Goal: Information Seeking & Learning: Learn about a topic

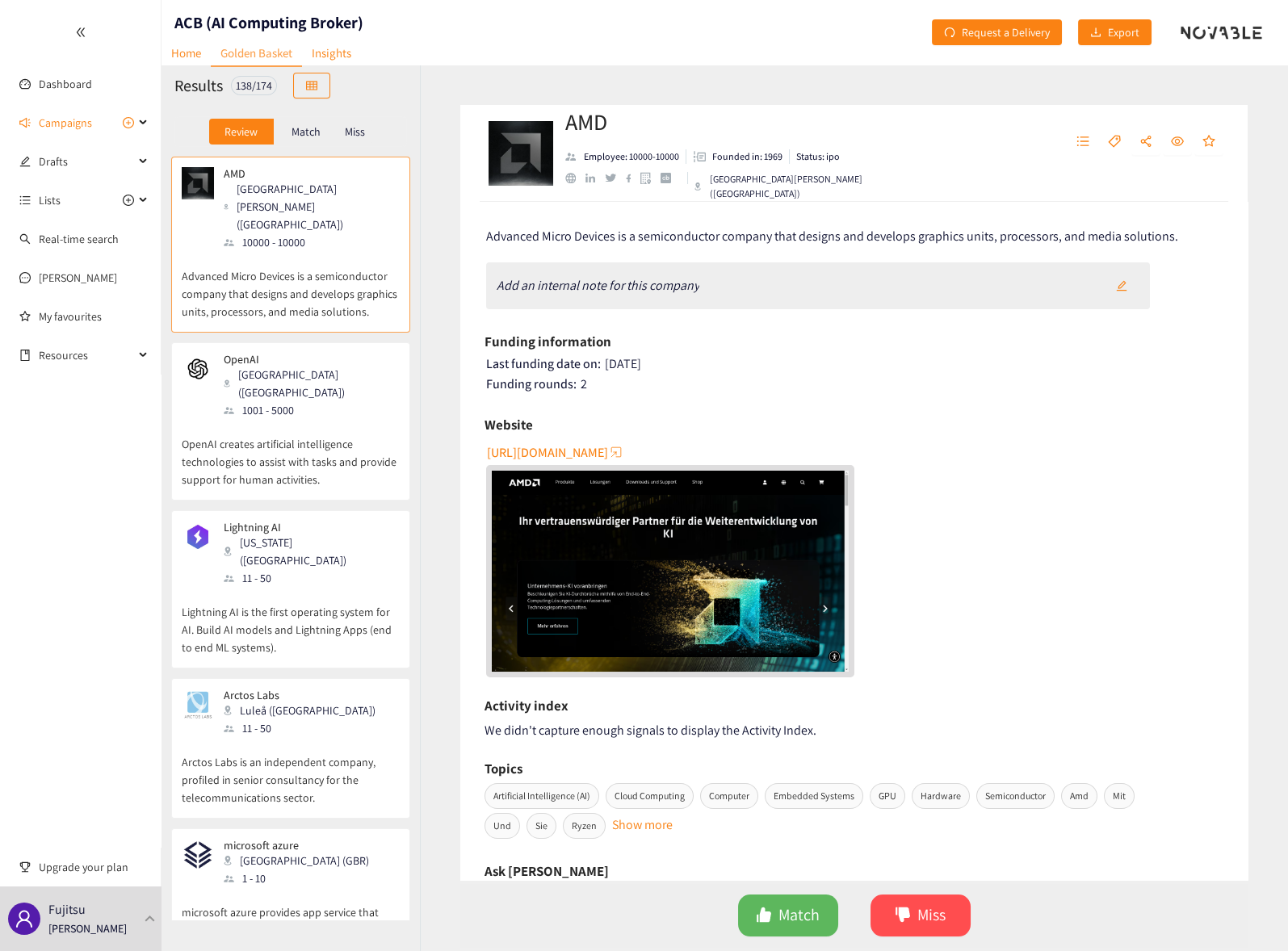
click at [1051, 547] on div "[URL][DOMAIN_NAME]" at bounding box center [855, 557] width 738 height 238
click at [63, 279] on link "[PERSON_NAME]" at bounding box center [77, 278] width 78 height 15
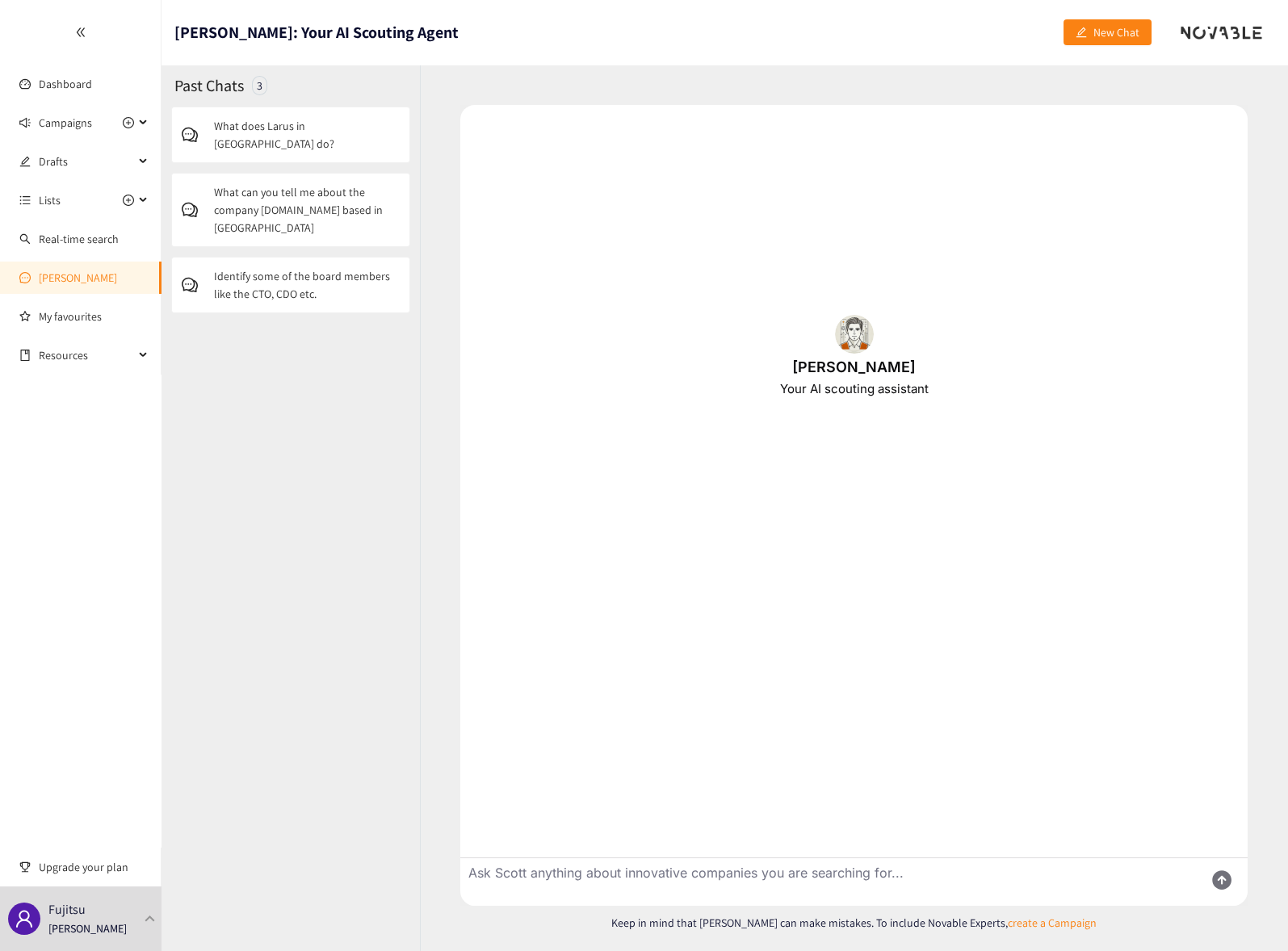
click at [661, 874] on textarea "Ask Scott anything about innovative companies you are searching for..." at bounding box center [825, 882] width 730 height 48
type textarea "UIpath"
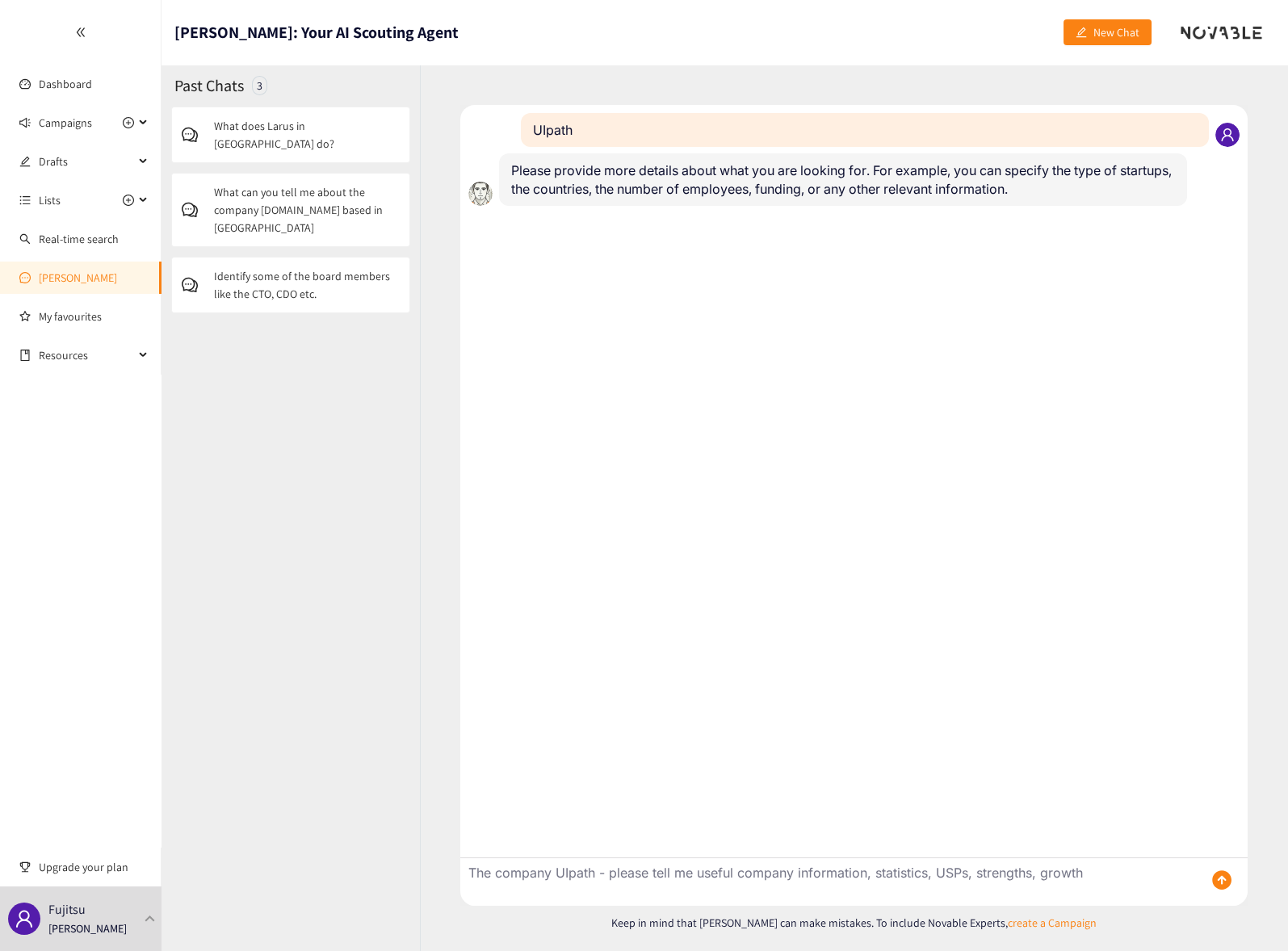
type textarea "The company UIpath - please tell me useful company information, statistics, USP…"
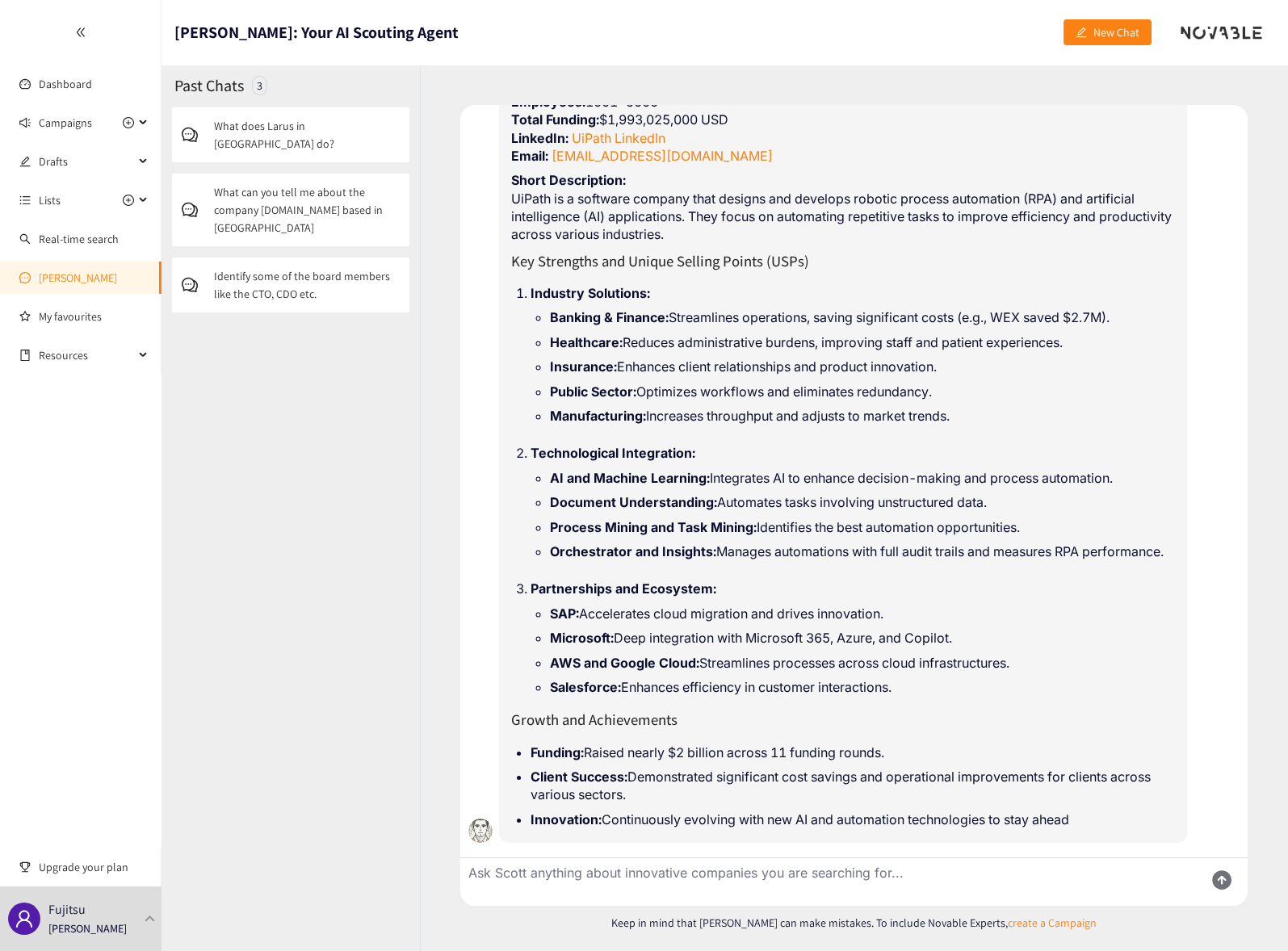
scroll to position [328, 0]
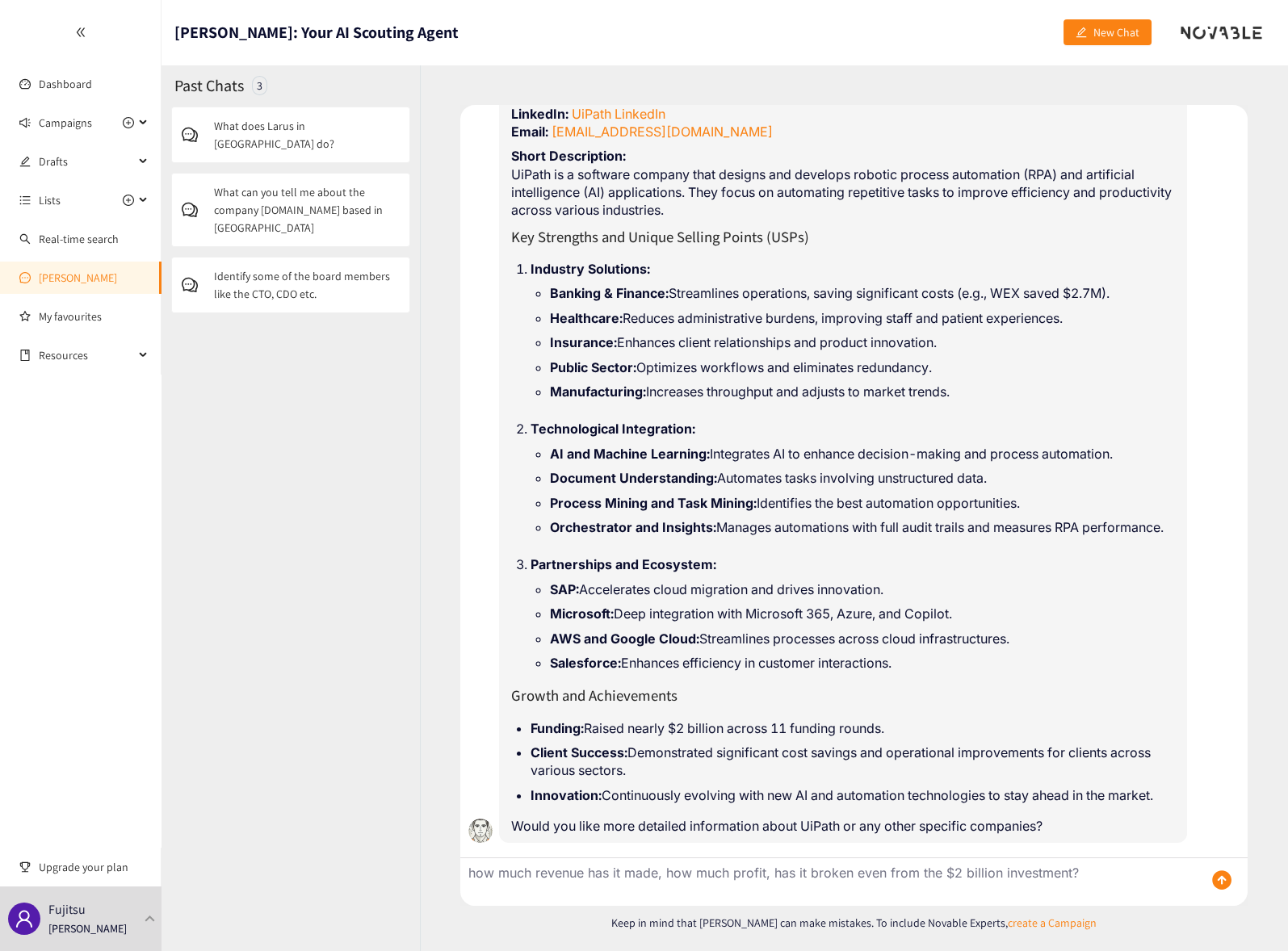
type textarea "how much revenue has it made, how much profit, has it broken even from the $2 b…"
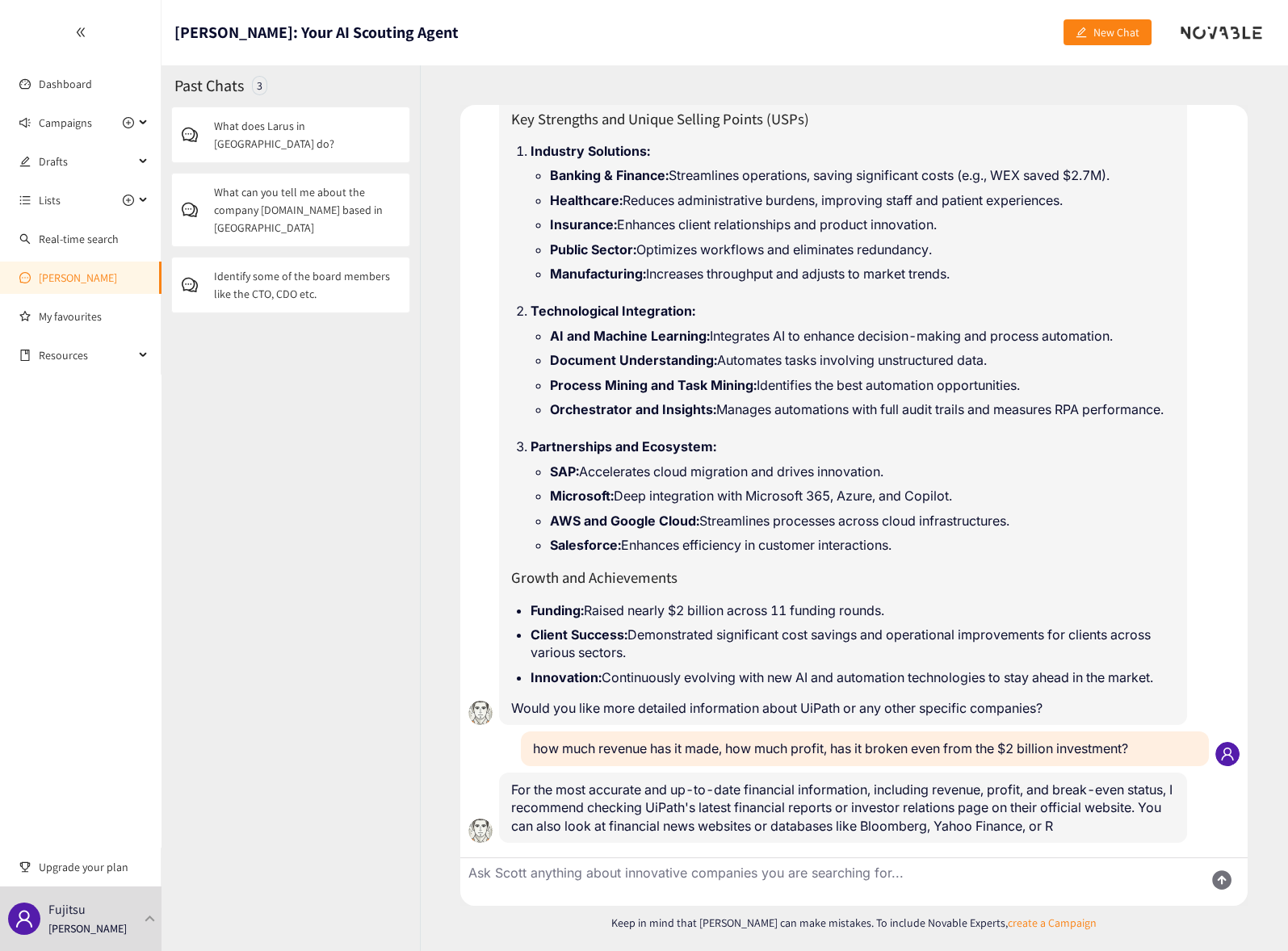
scroll to position [464, 0]
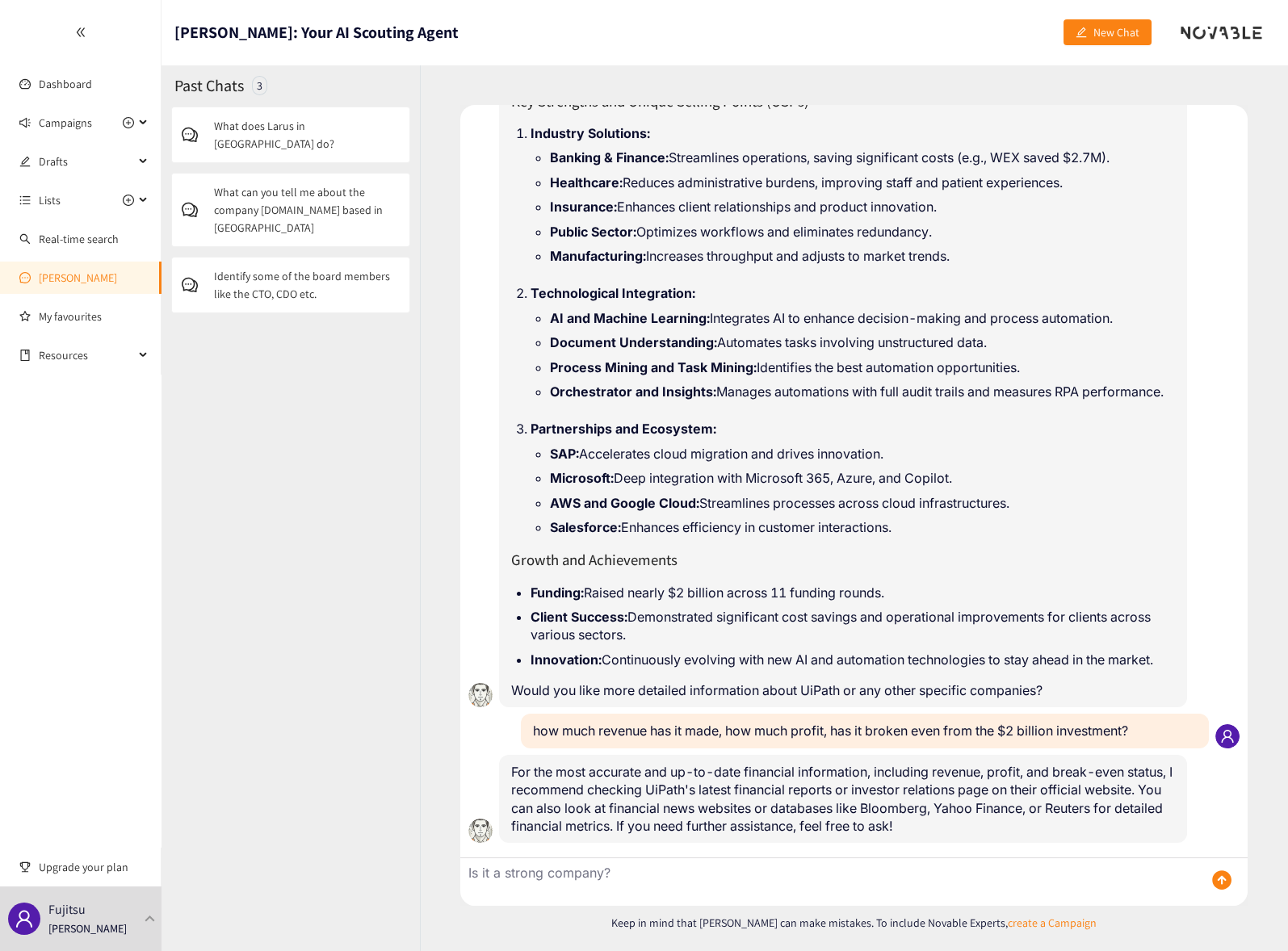
type textarea "Is it a strong company?"
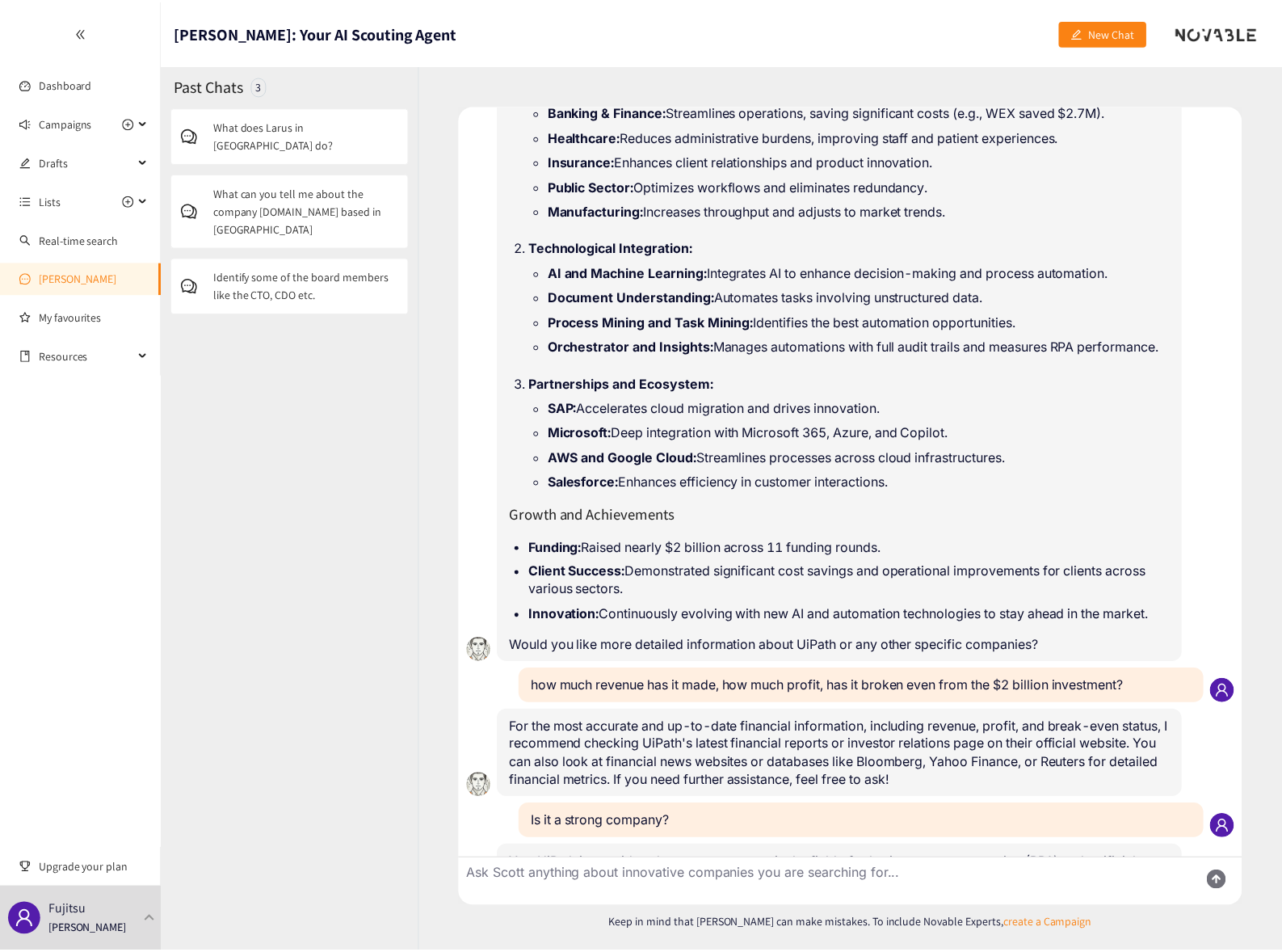
scroll to position [958, 0]
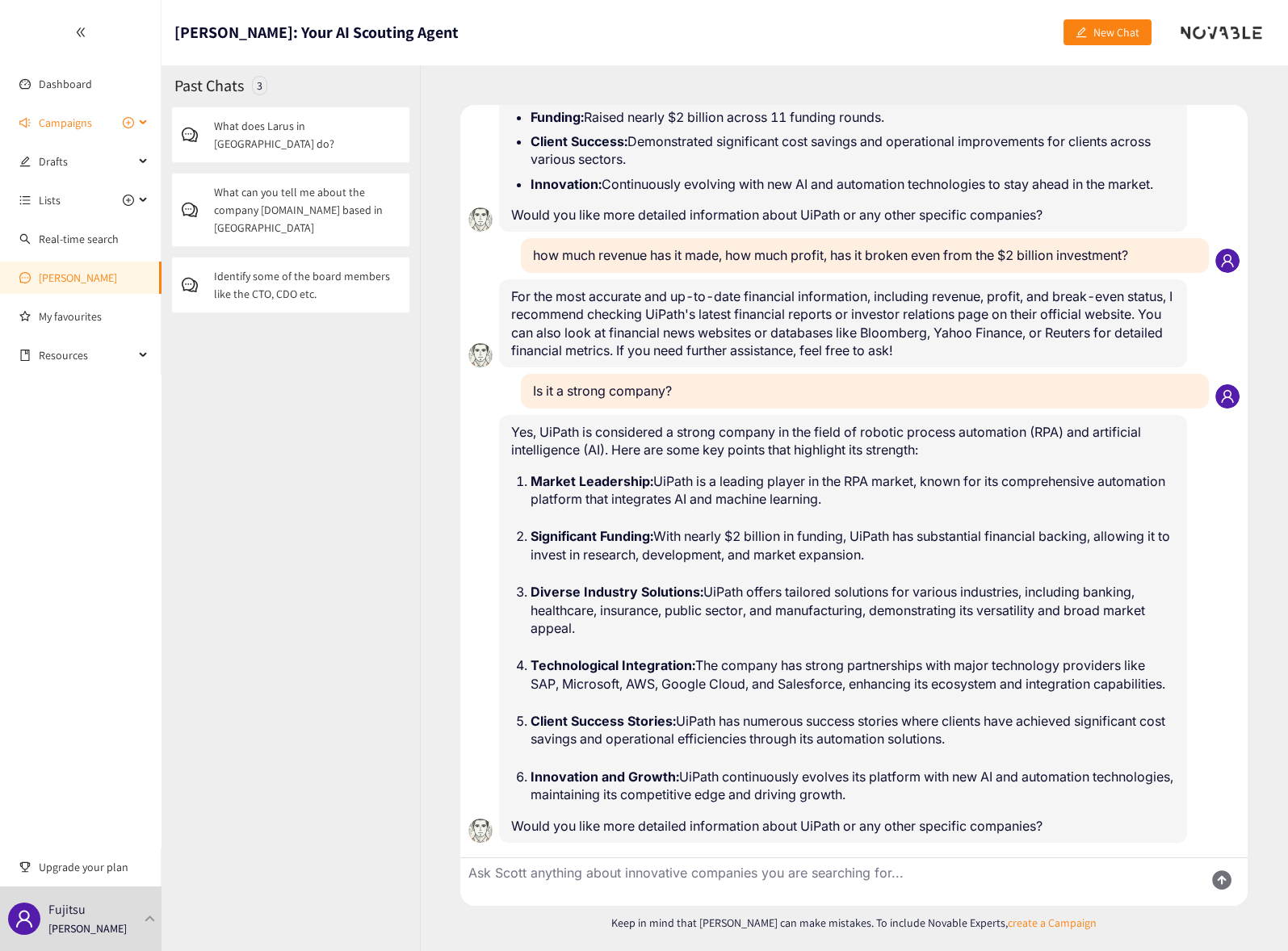
click at [73, 128] on span "Campaigns" at bounding box center [65, 122] width 53 height 32
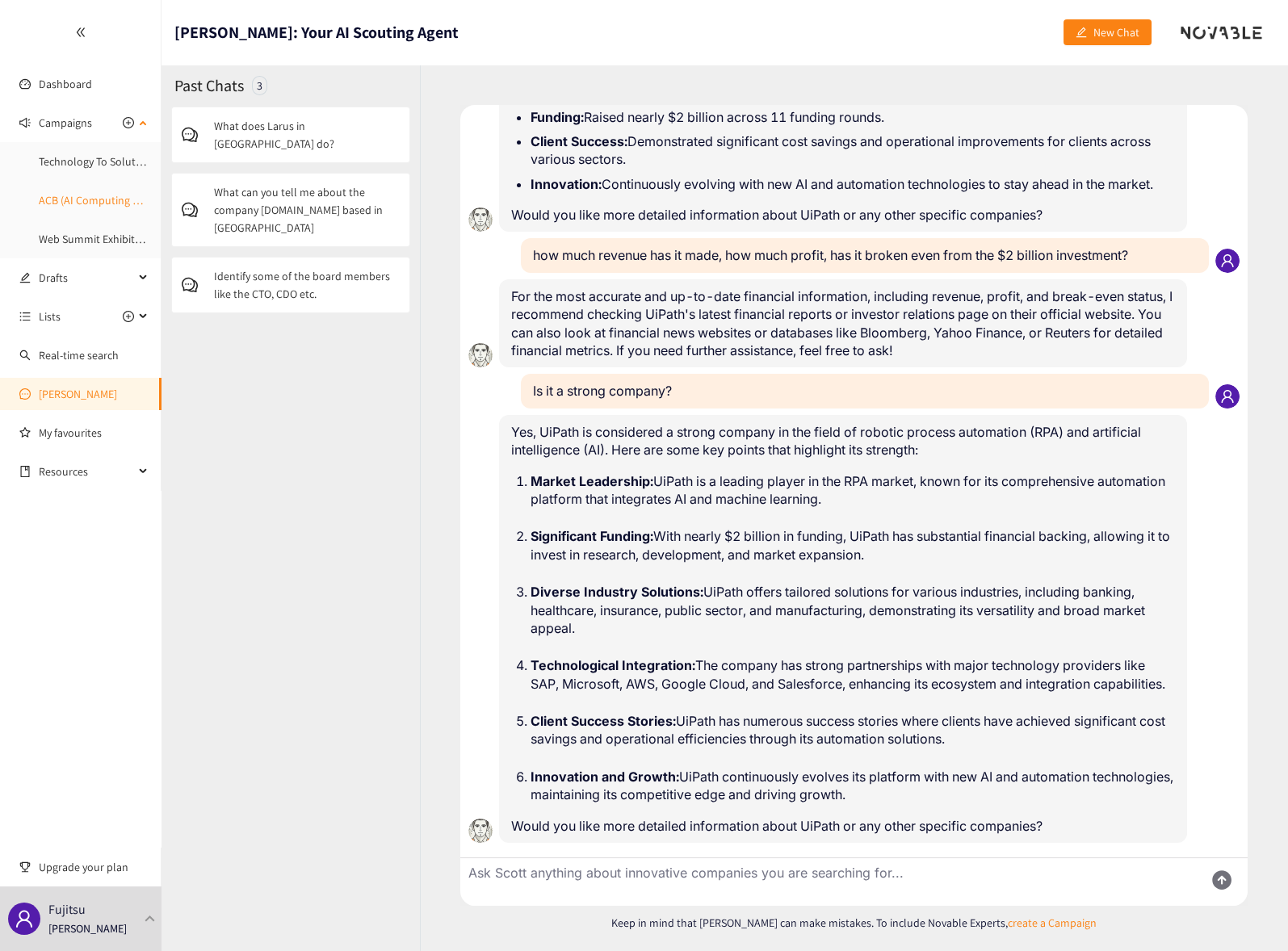
click at [85, 199] on link "ACB (AI Computing Broker)" at bounding box center [103, 201] width 129 height 15
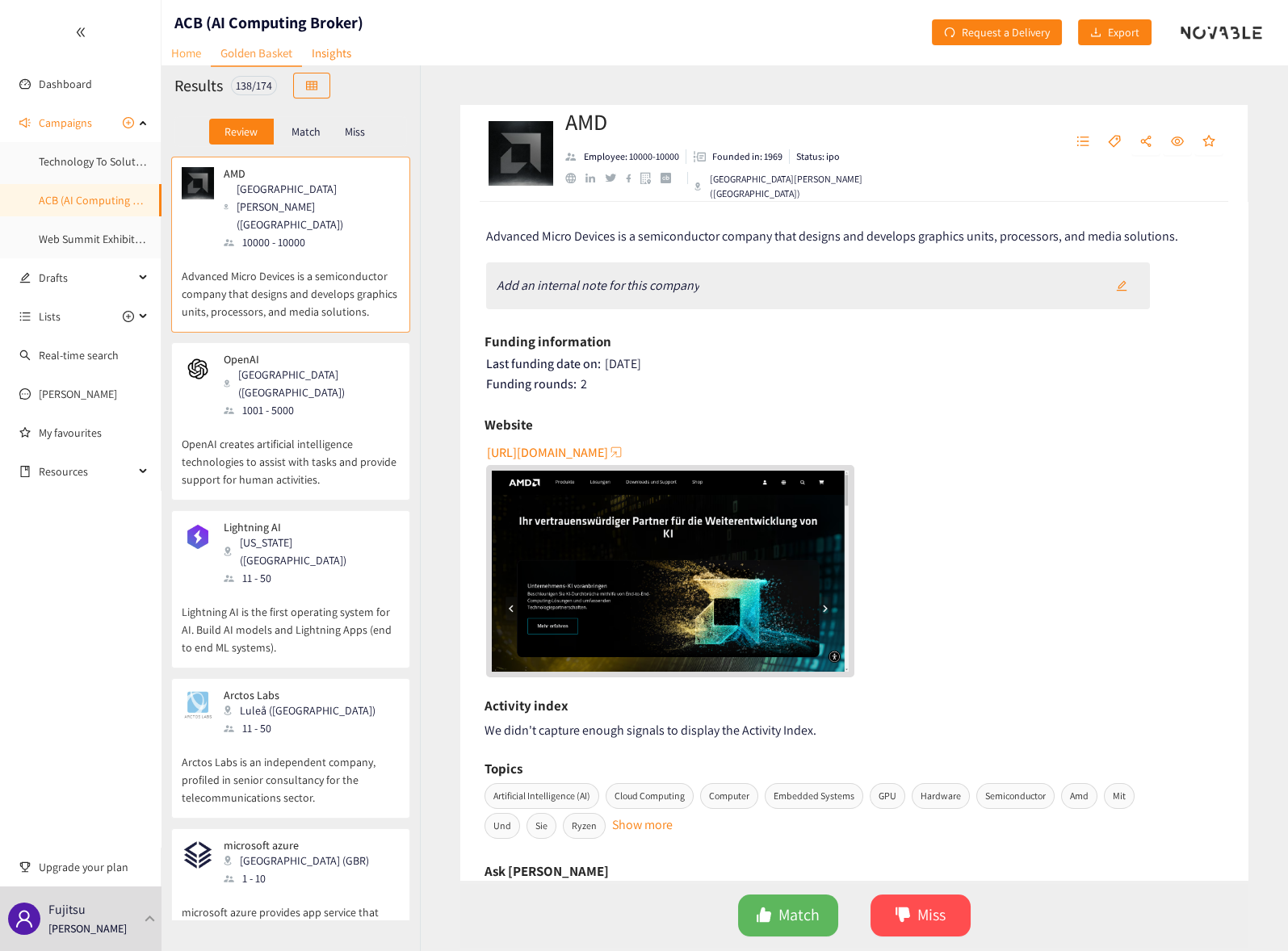
click at [188, 60] on link "Home" at bounding box center [186, 52] width 50 height 25
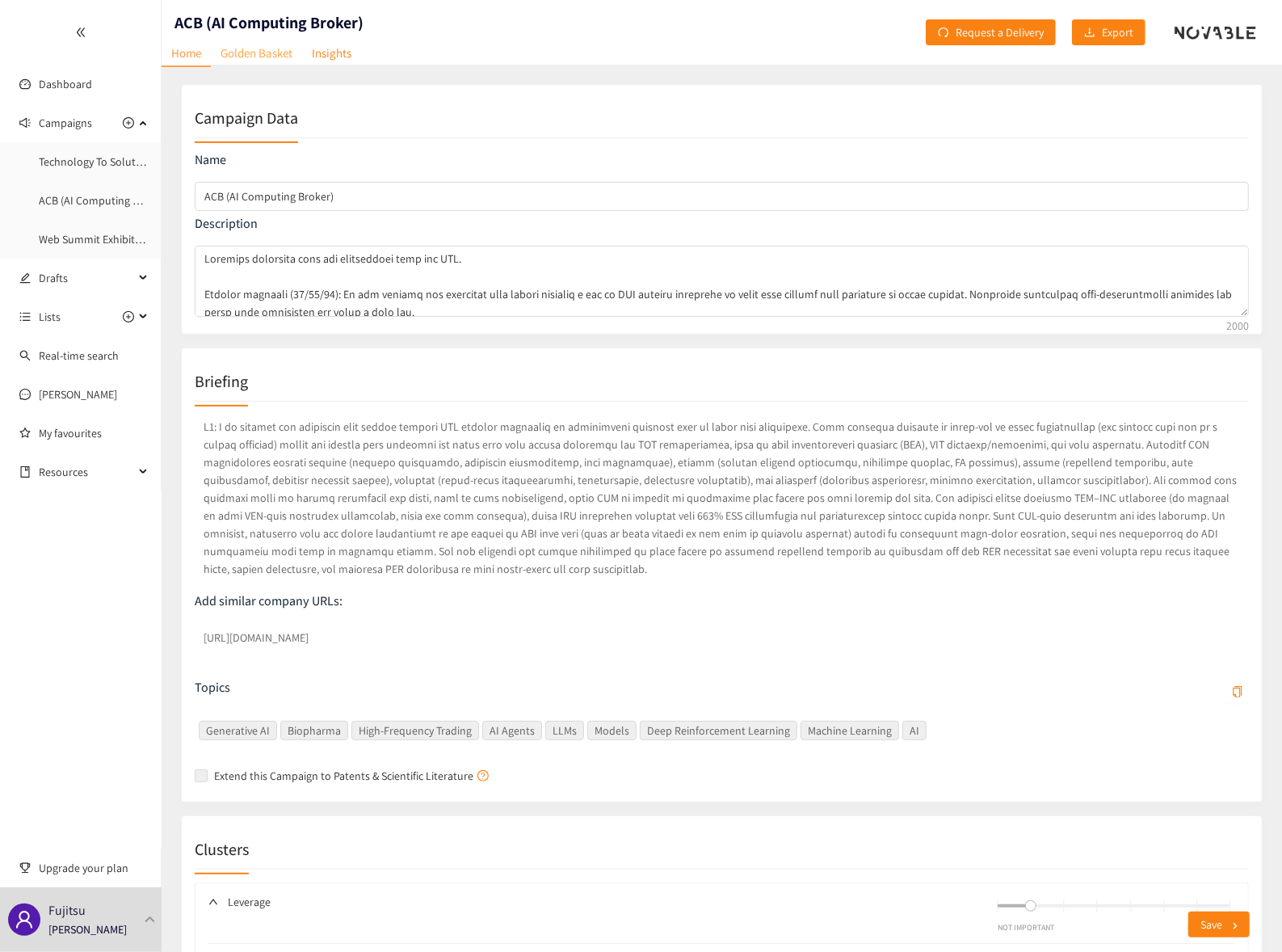
click at [261, 56] on link "Golden Basket" at bounding box center [256, 52] width 91 height 25
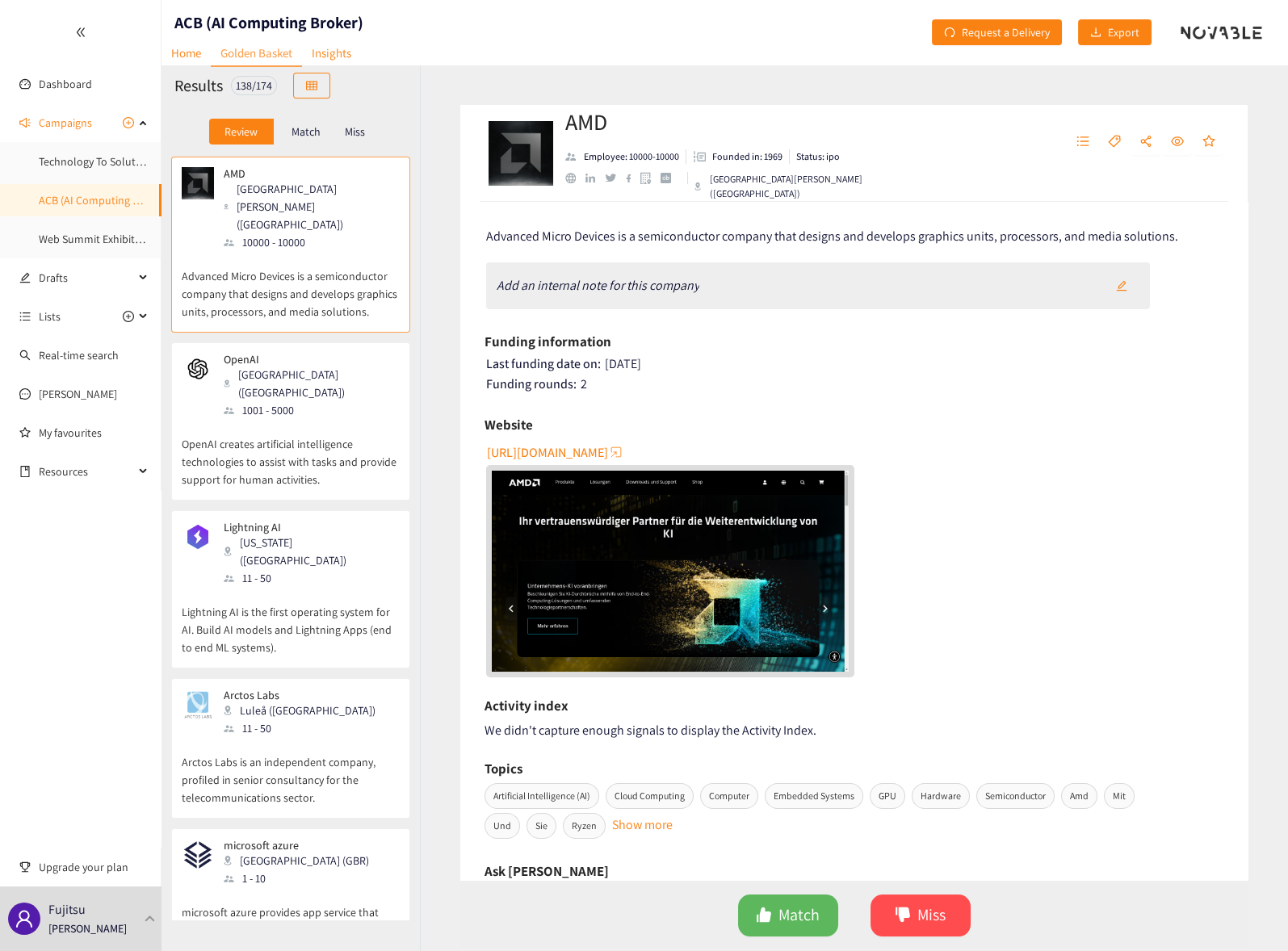
click at [298, 365] on div "[GEOGRAPHIC_DATA] ([GEOGRAPHIC_DATA])" at bounding box center [311, 383] width 175 height 36
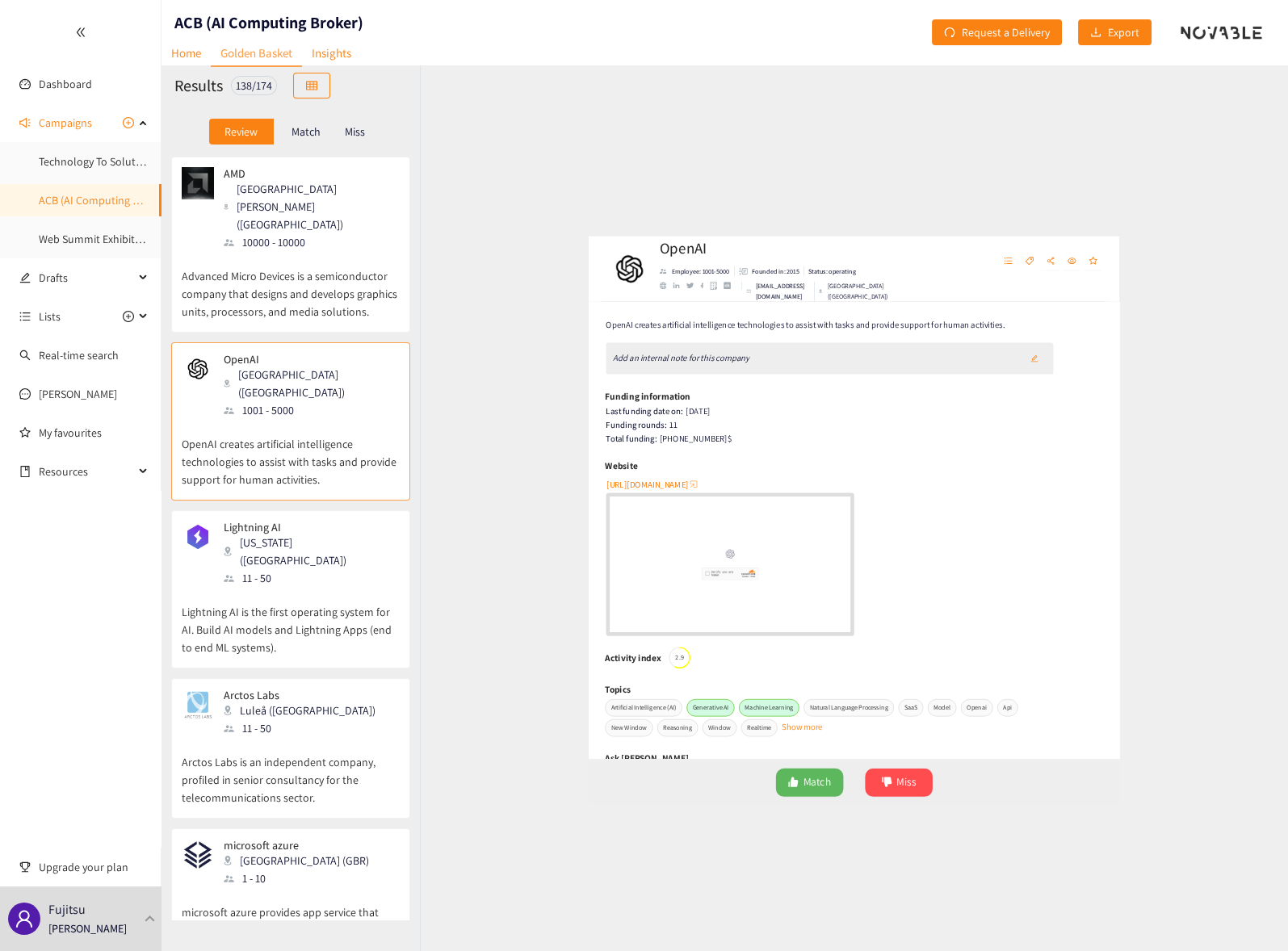
click at [364, 521] on div "Lightning AI [US_STATE] ([GEOGRAPHIC_DATA]) 11 - 50" at bounding box center [290, 554] width 218 height 66
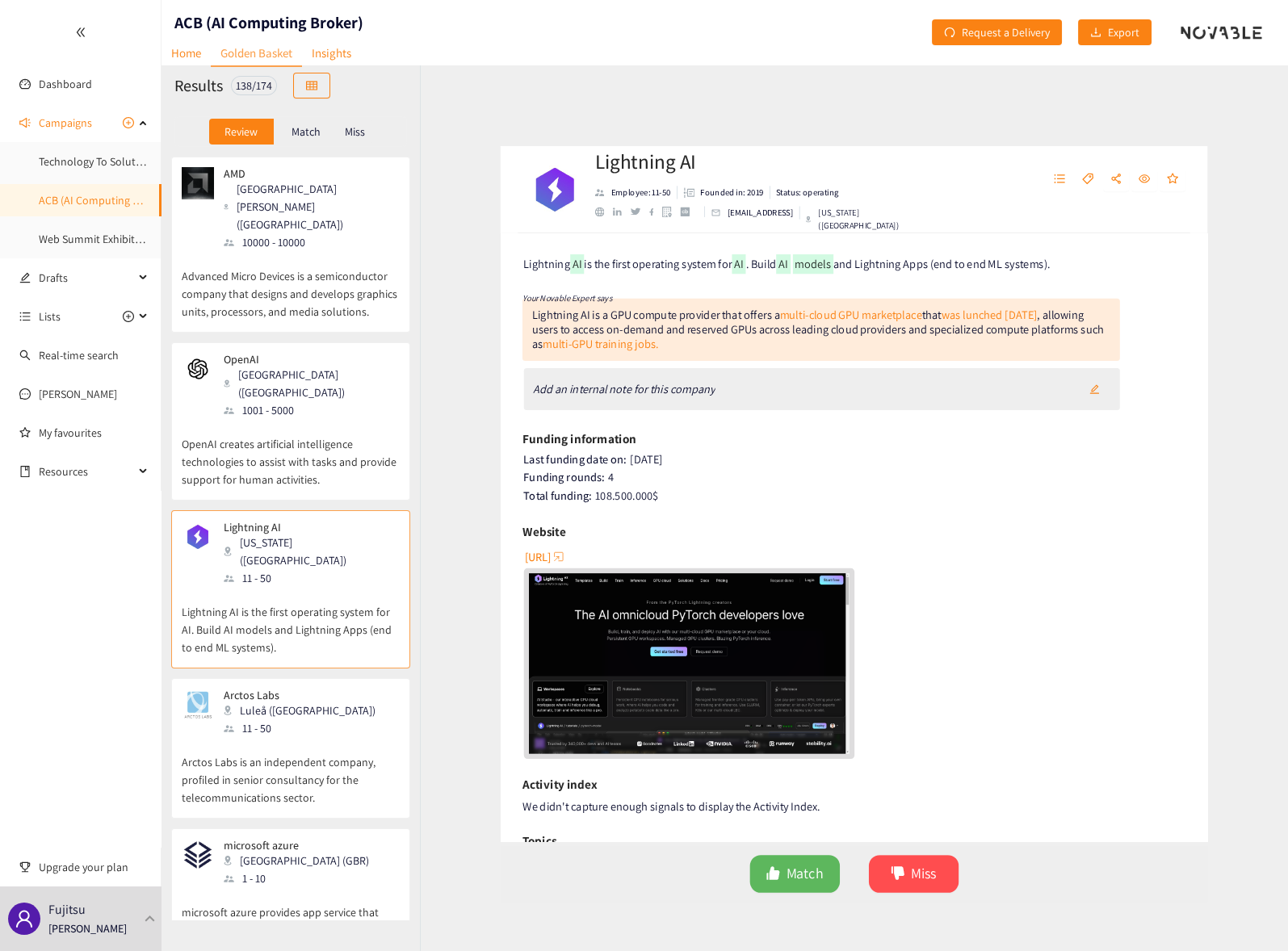
click at [331, 688] on div "Arctos Labs Luleå ([GEOGRAPHIC_DATA]) 11 - 50" at bounding box center [290, 712] width 218 height 49
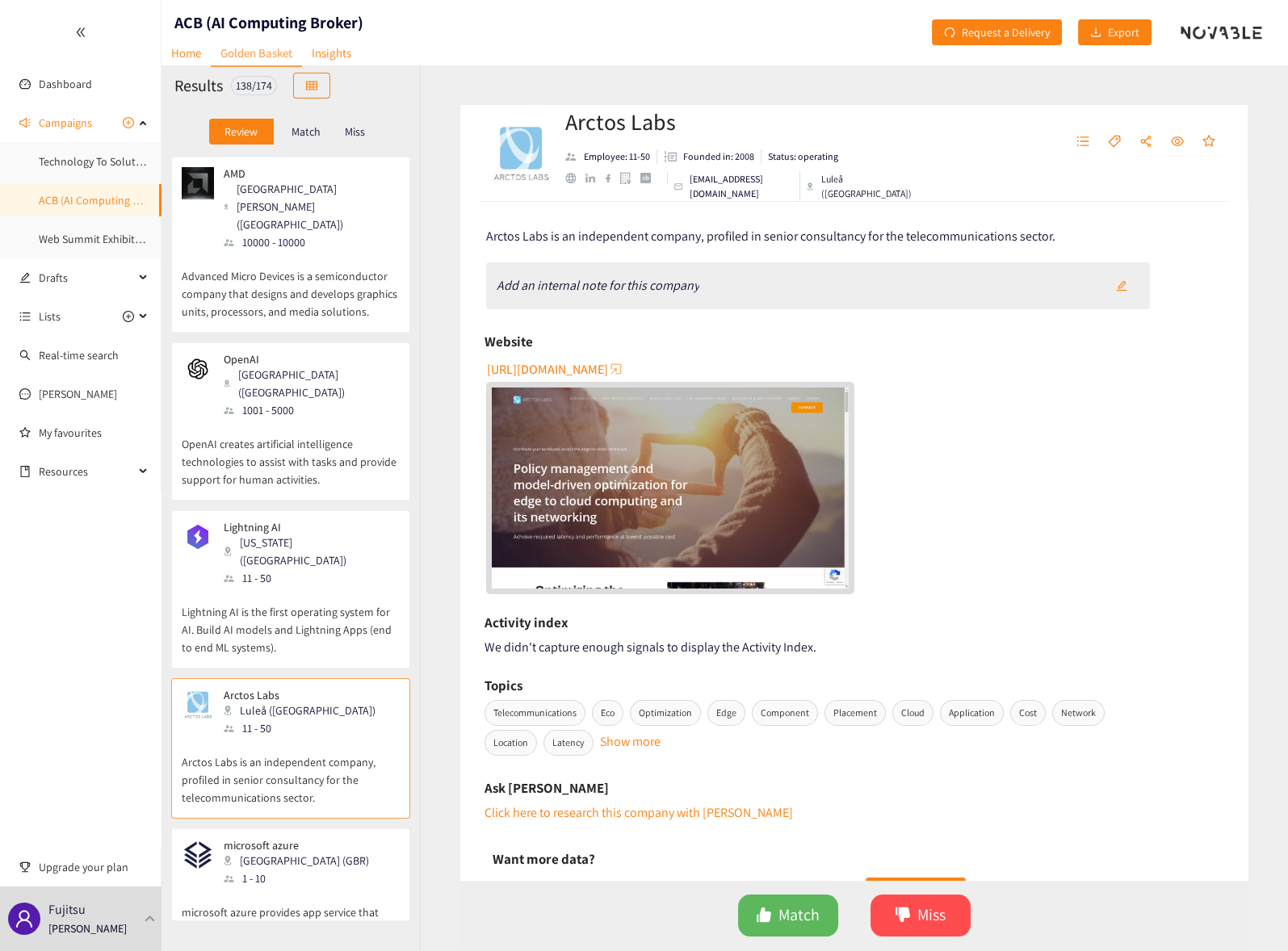
click at [268, 587] on p "Lightning AI is the first operating system for AI. Build AI models and Lightnin…" at bounding box center [290, 621] width 218 height 69
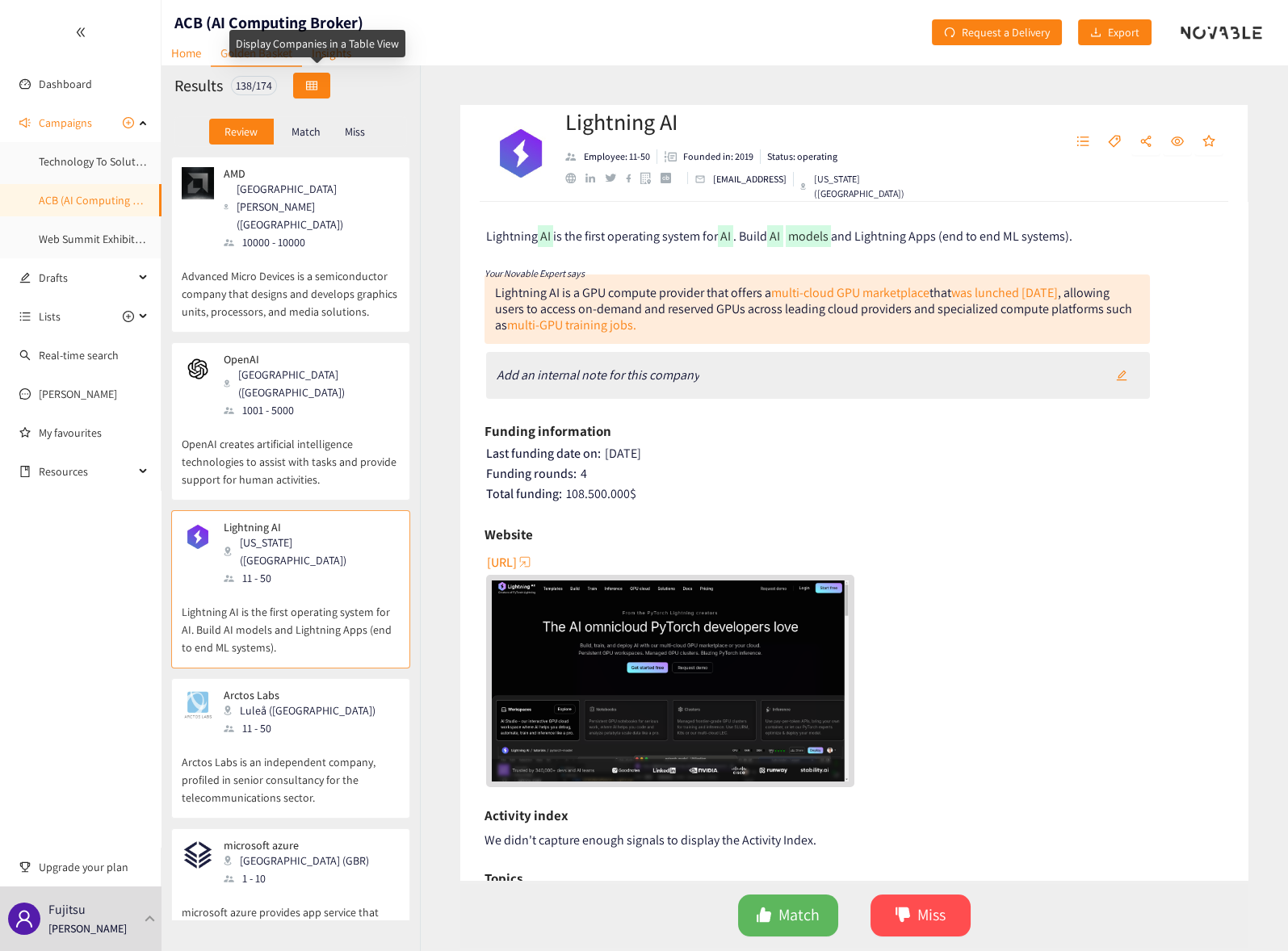
click at [317, 84] on icon "table" at bounding box center [312, 86] width 11 height 9
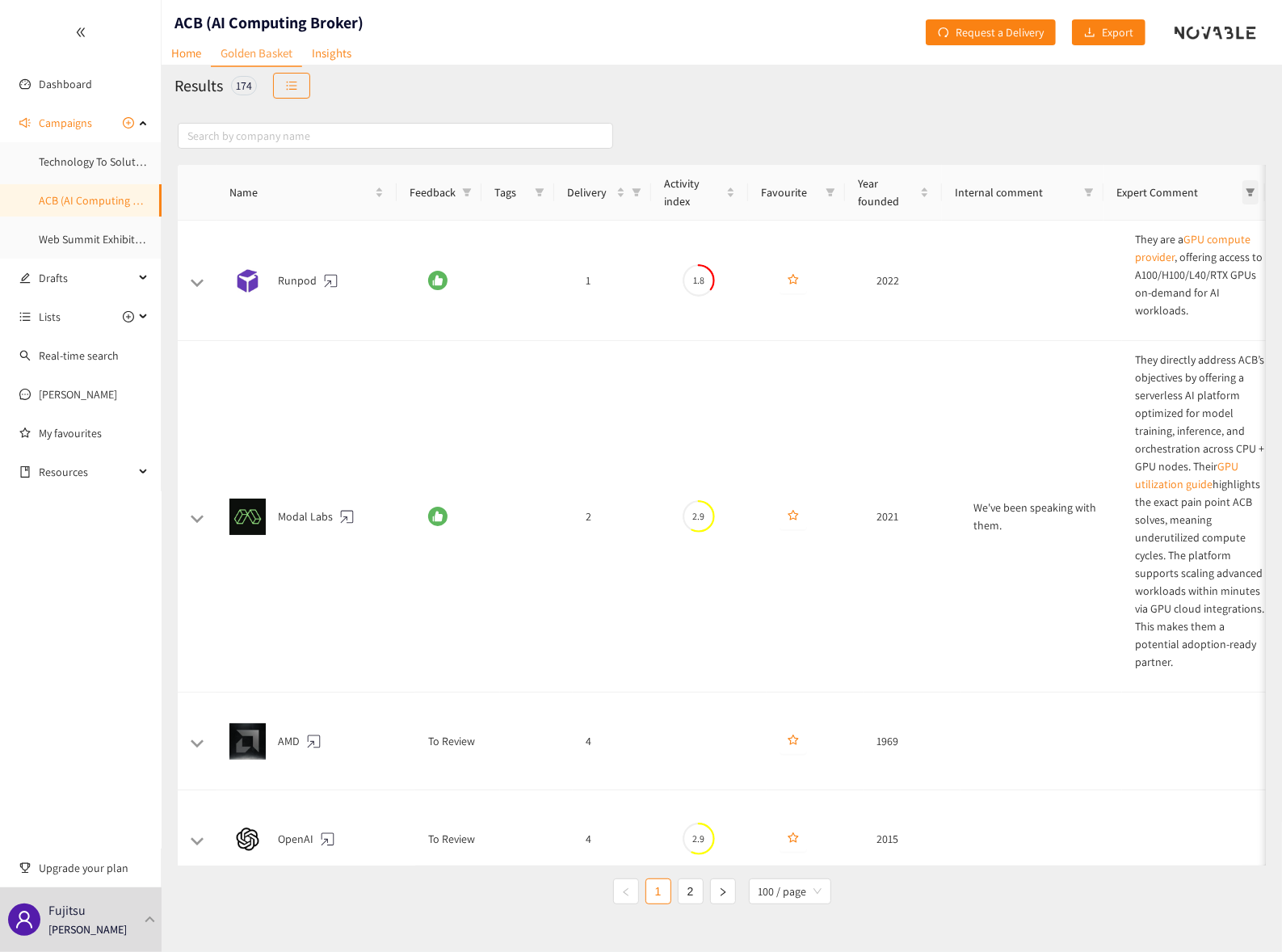
click at [1250, 190] on icon "filter" at bounding box center [1252, 192] width 9 height 8
click at [1088, 225] on input "checkbox" at bounding box center [1090, 222] width 13 height 13
checkbox input "true"
click at [1237, 279] on span "OK" at bounding box center [1243, 280] width 14 height 17
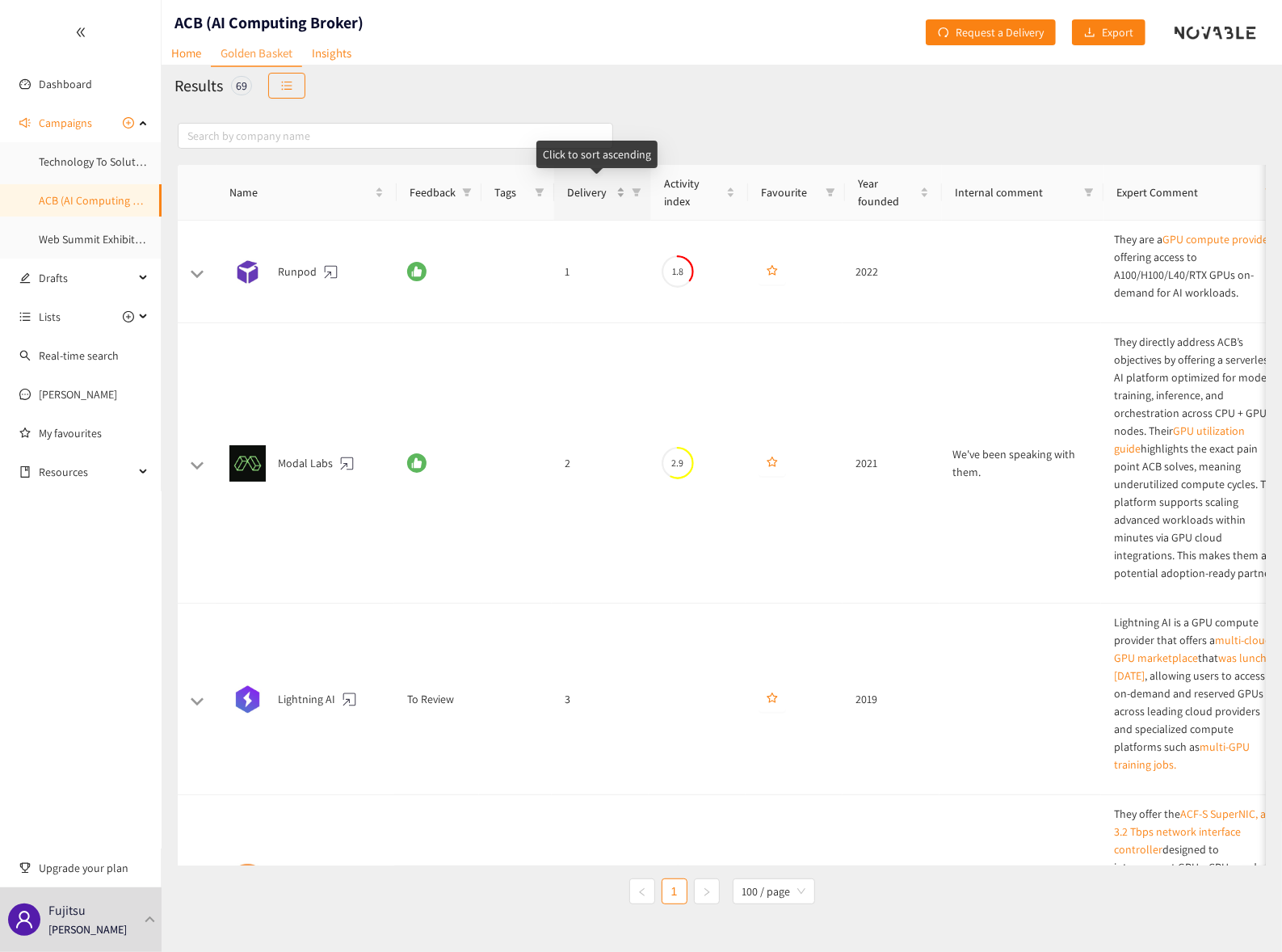
click at [621, 194] on div "Delivery" at bounding box center [596, 192] width 58 height 17
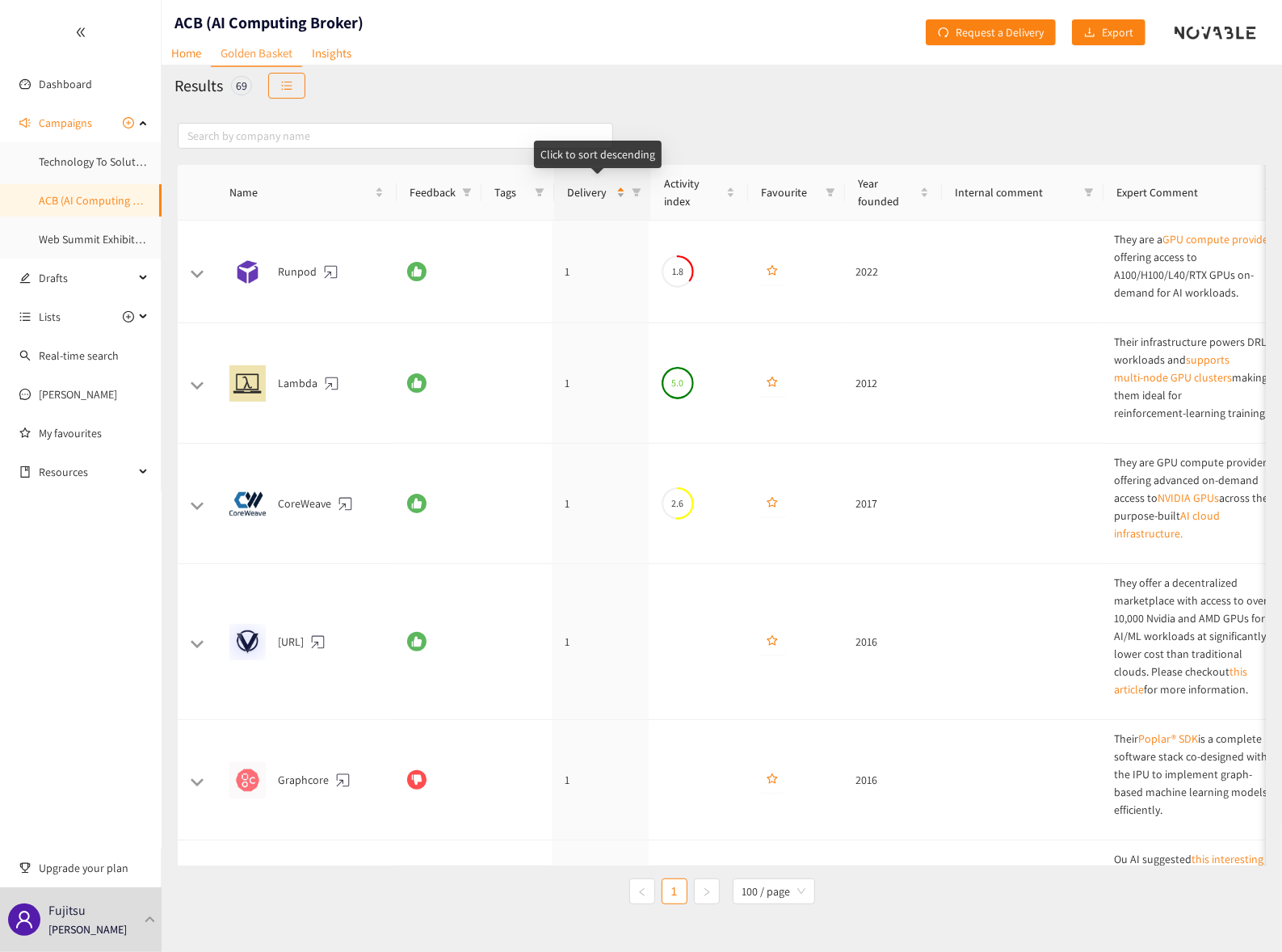
click at [621, 194] on div "Delivery" at bounding box center [596, 192] width 58 height 17
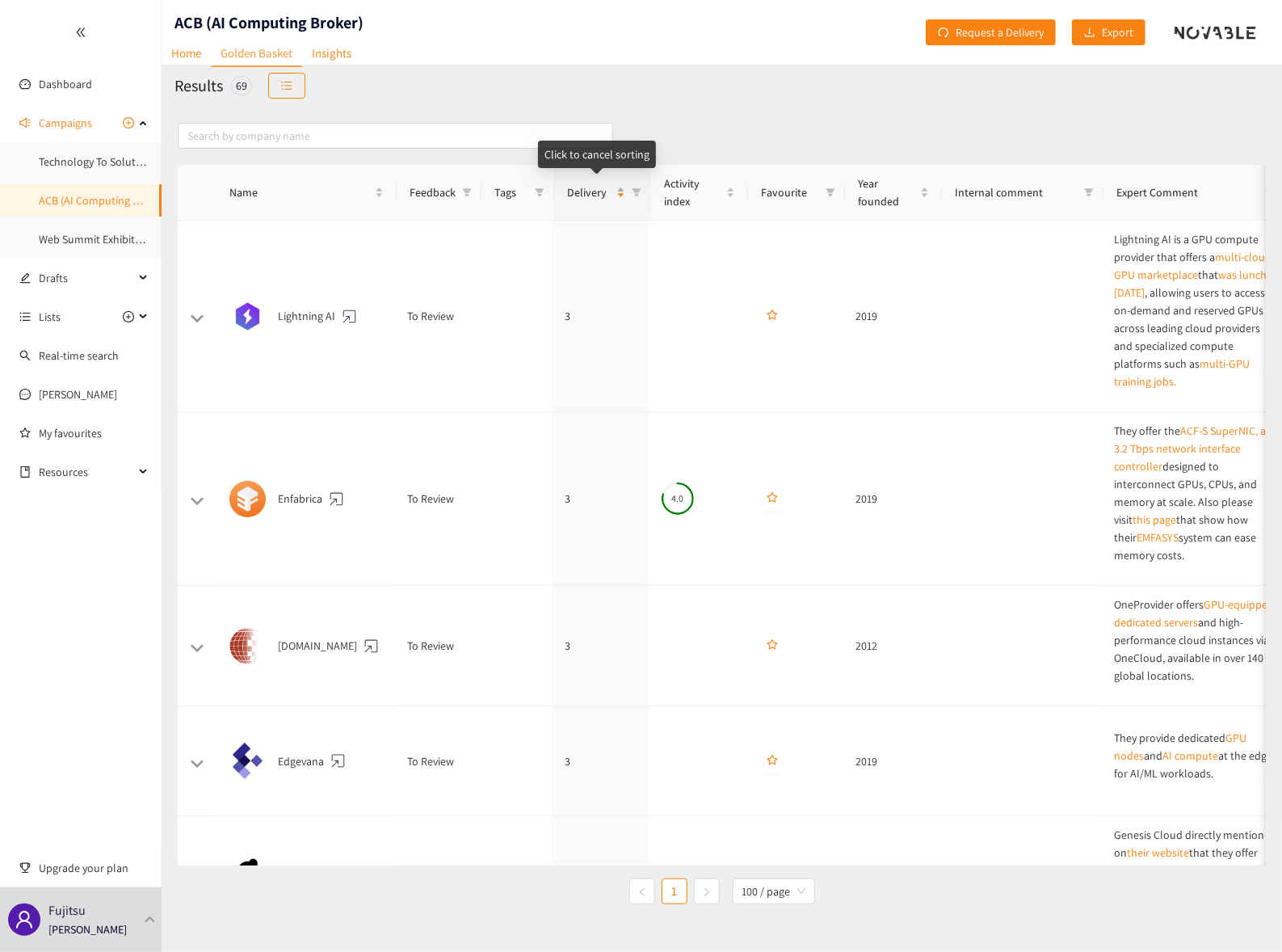
click at [621, 195] on div "Delivery" at bounding box center [596, 192] width 58 height 17
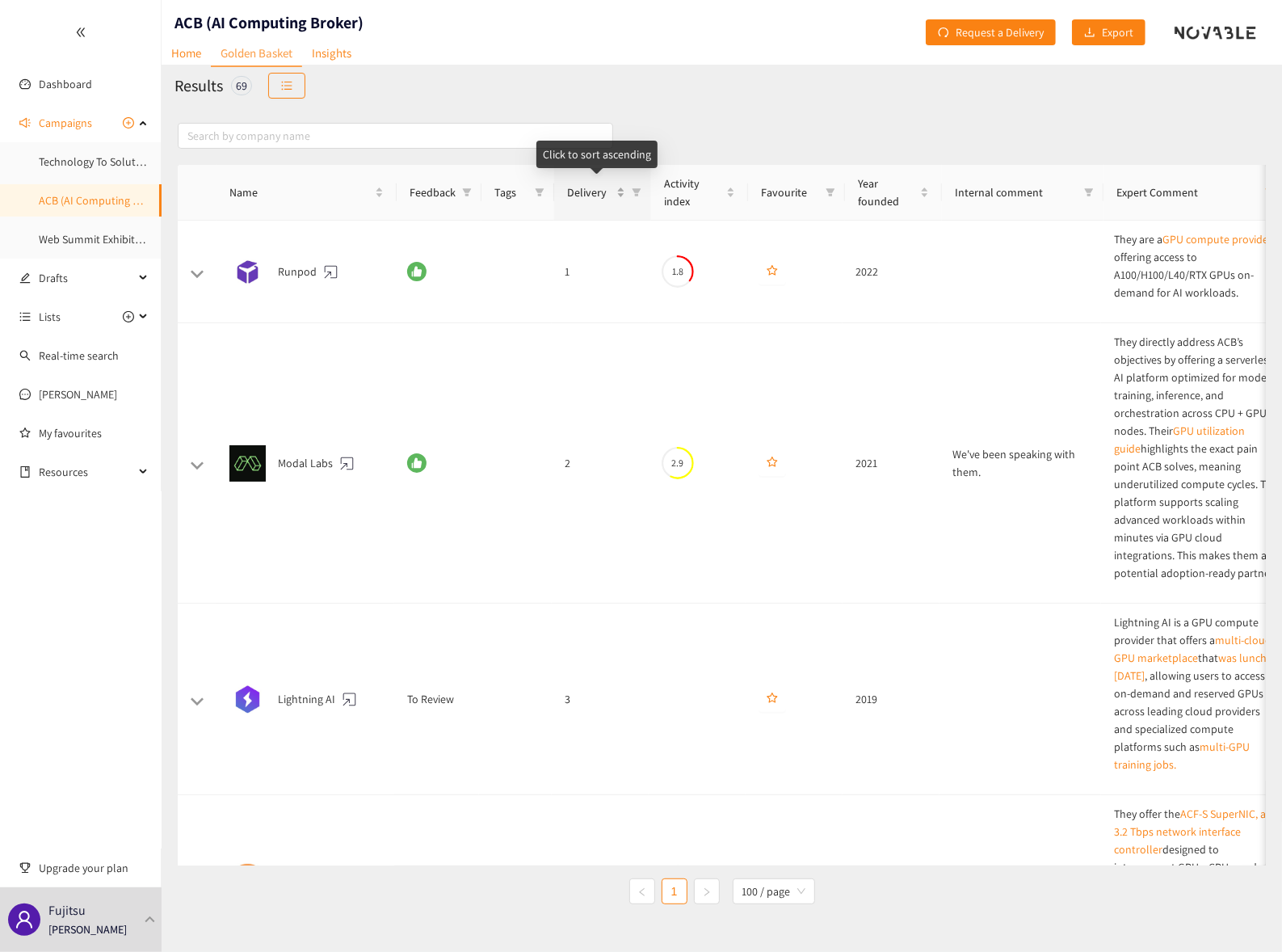
click at [621, 195] on div "Delivery" at bounding box center [596, 192] width 58 height 17
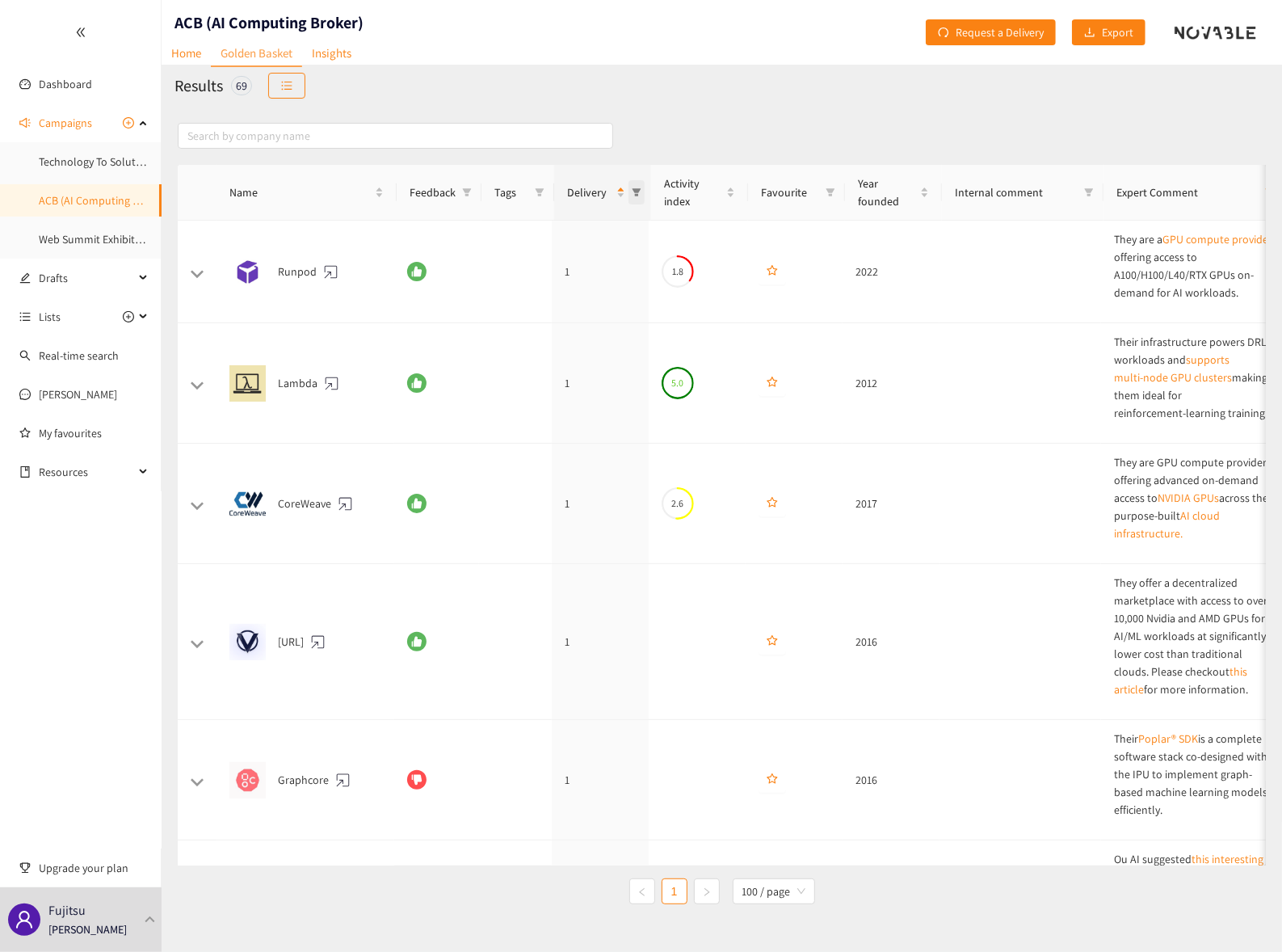
click at [637, 192] on icon "filter" at bounding box center [636, 192] width 10 height 10
click at [502, 337] on input "checkbox" at bounding box center [500, 340] width 13 height 13
checkbox input "true"
click at [505, 359] on input "checkbox" at bounding box center [500, 366] width 13 height 13
checkbox input "true"
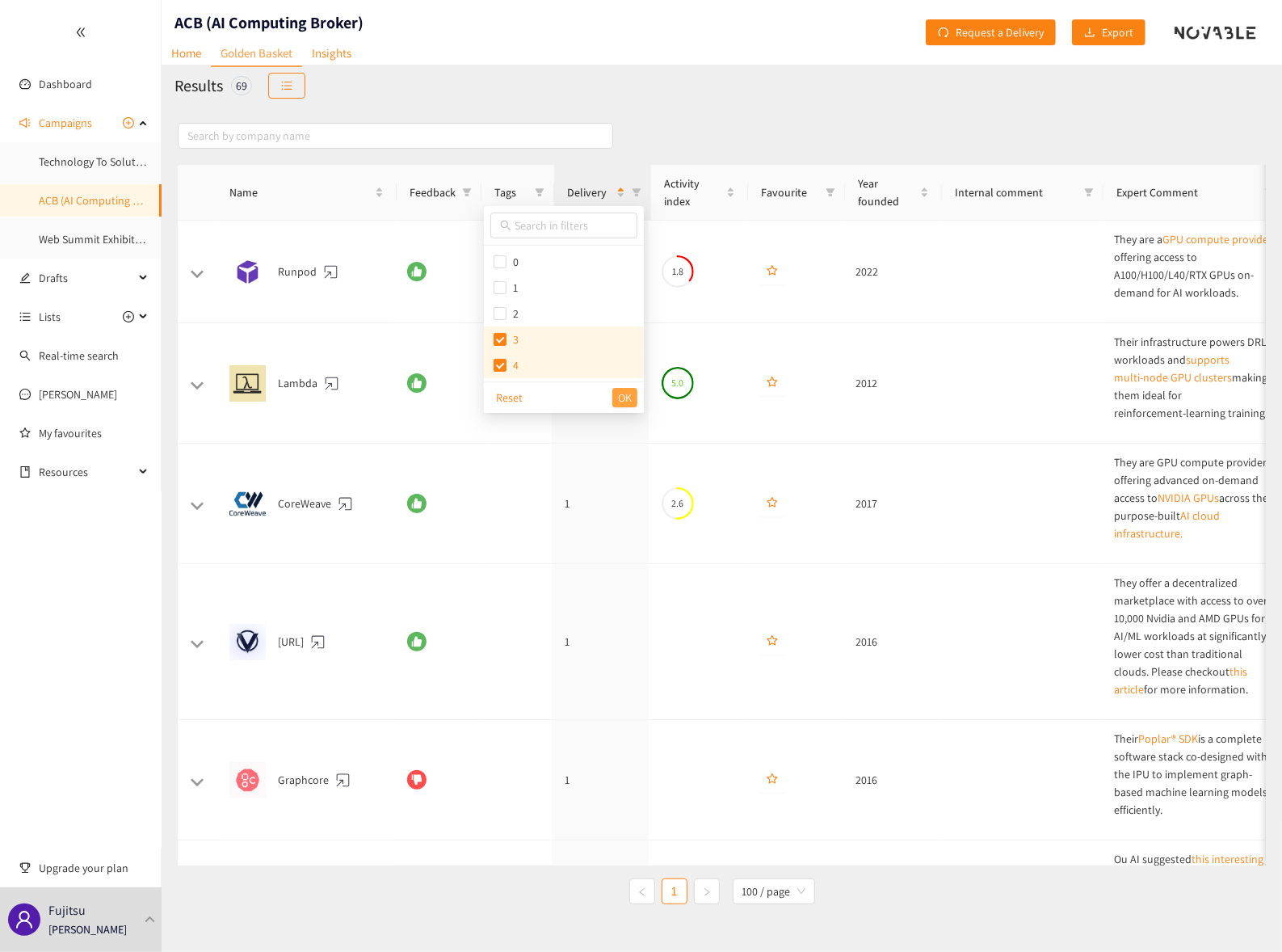
click at [616, 400] on button "OK" at bounding box center [624, 397] width 25 height 19
